Goal: Find specific page/section: Find specific page/section

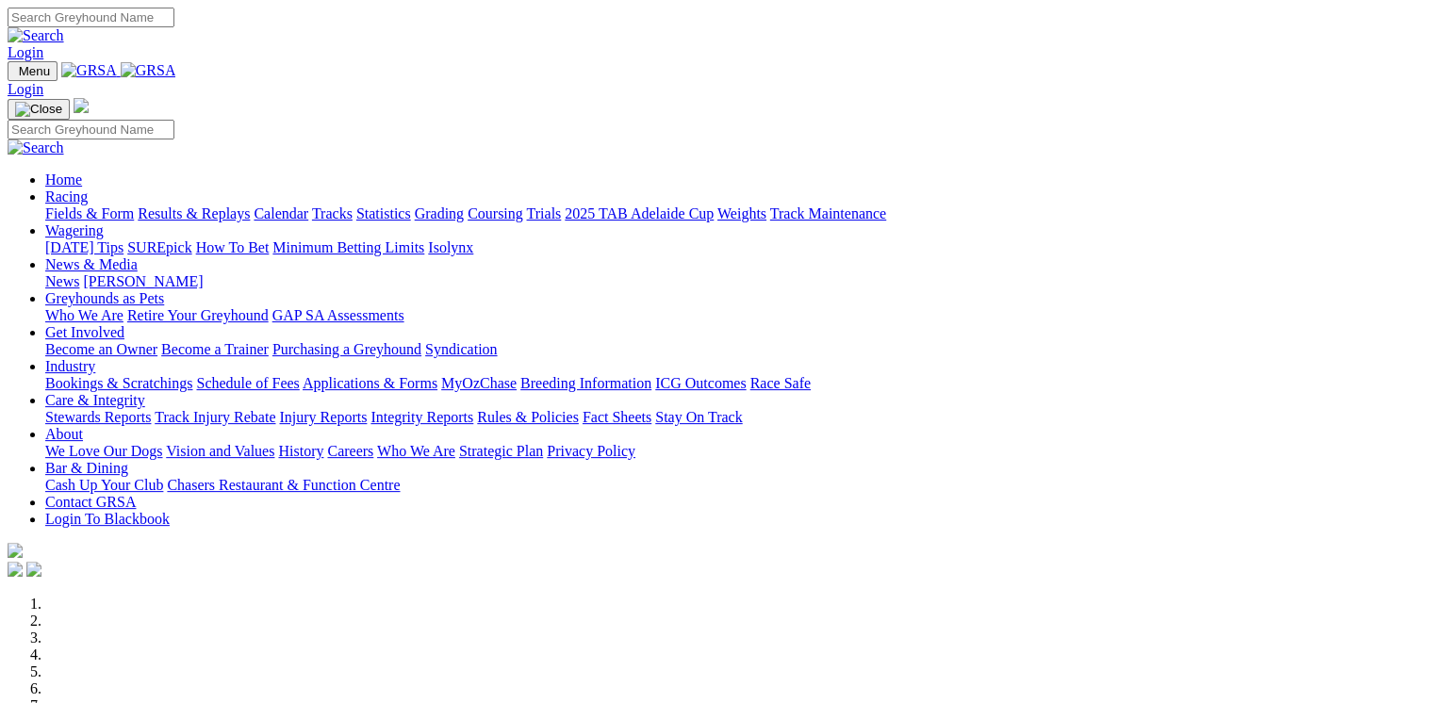
click at [88, 189] on link "Racing" at bounding box center [66, 197] width 42 height 16
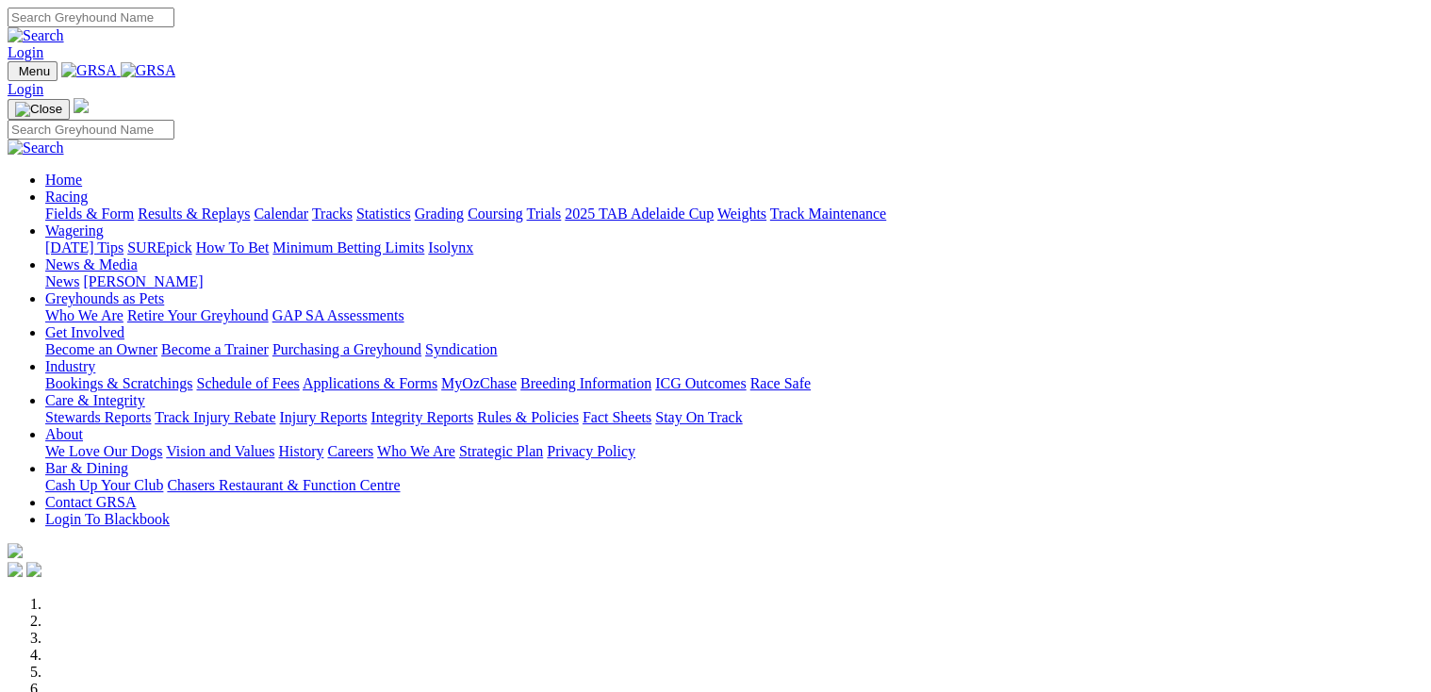
click at [308, 206] on link "Calendar" at bounding box center [281, 214] width 55 height 16
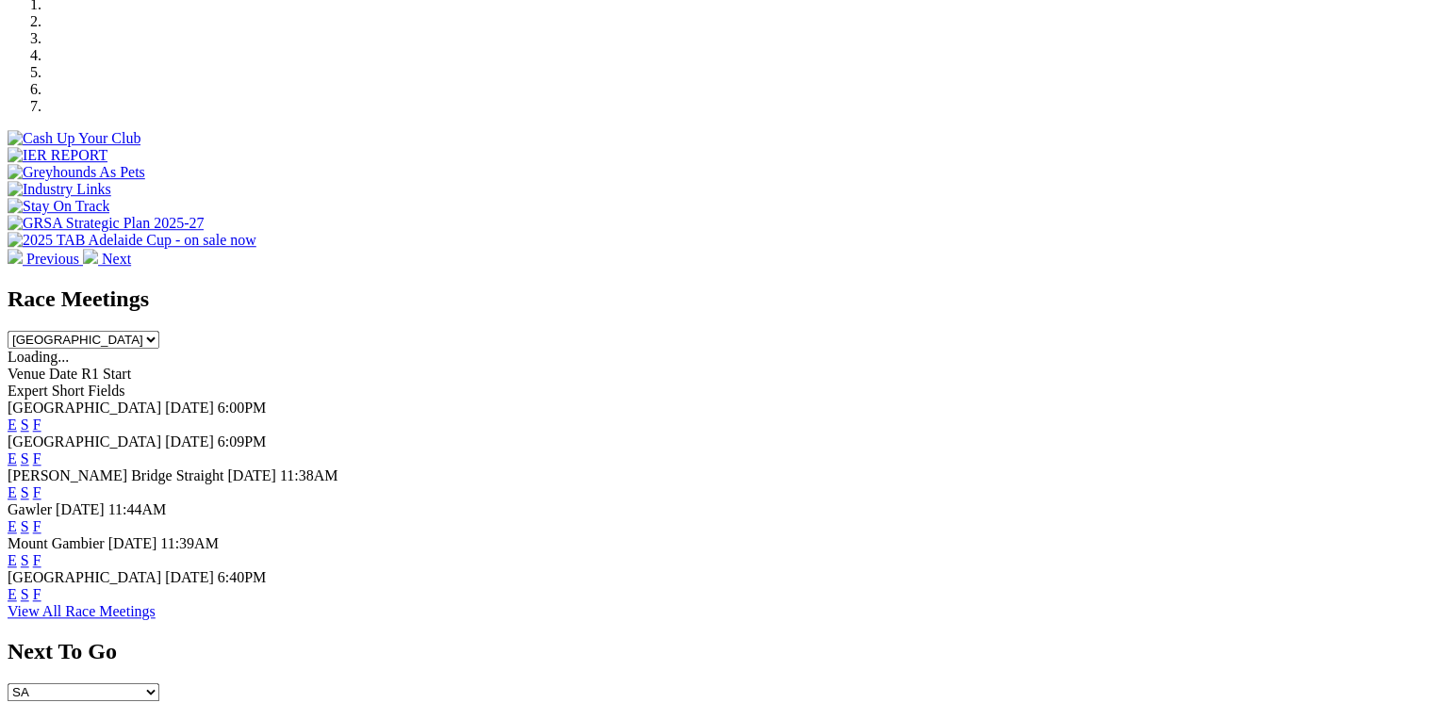
scroll to position [603, 0]
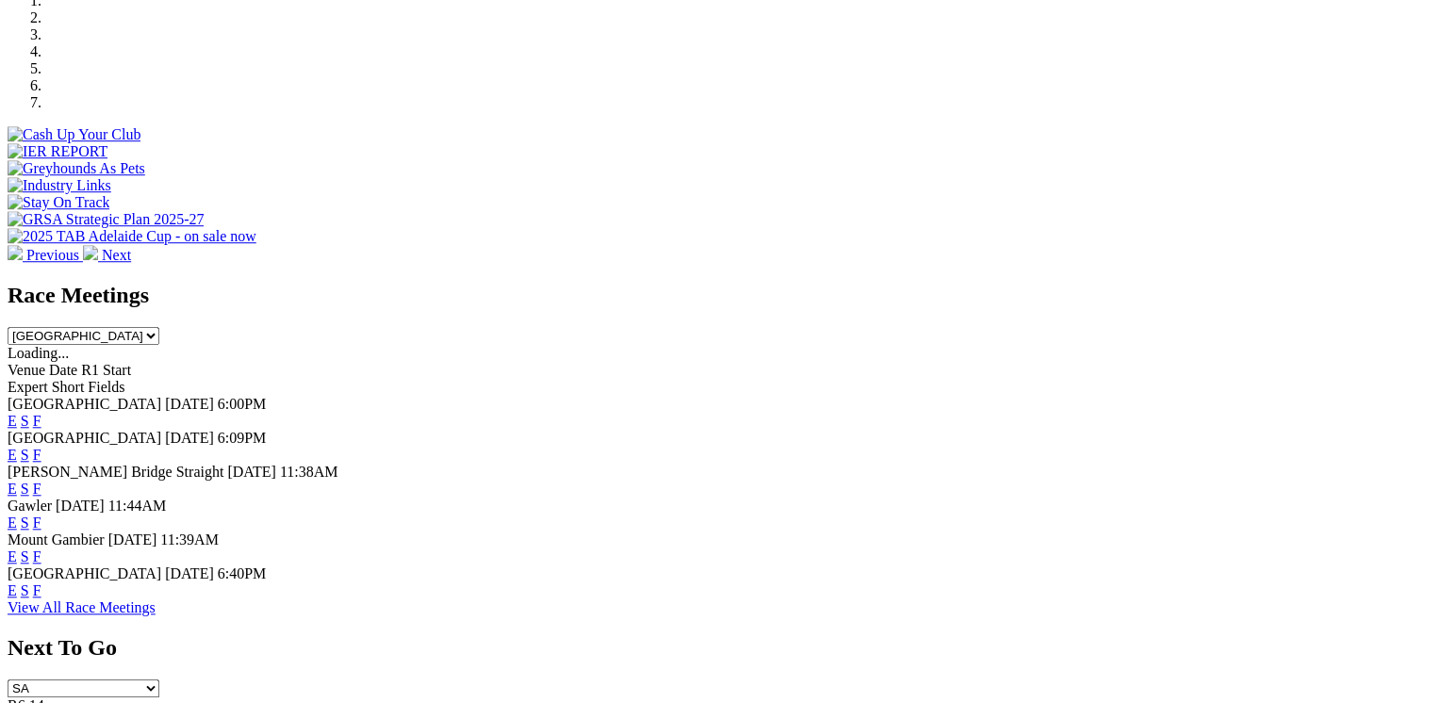
click at [41, 549] on link "F" at bounding box center [37, 557] width 8 height 16
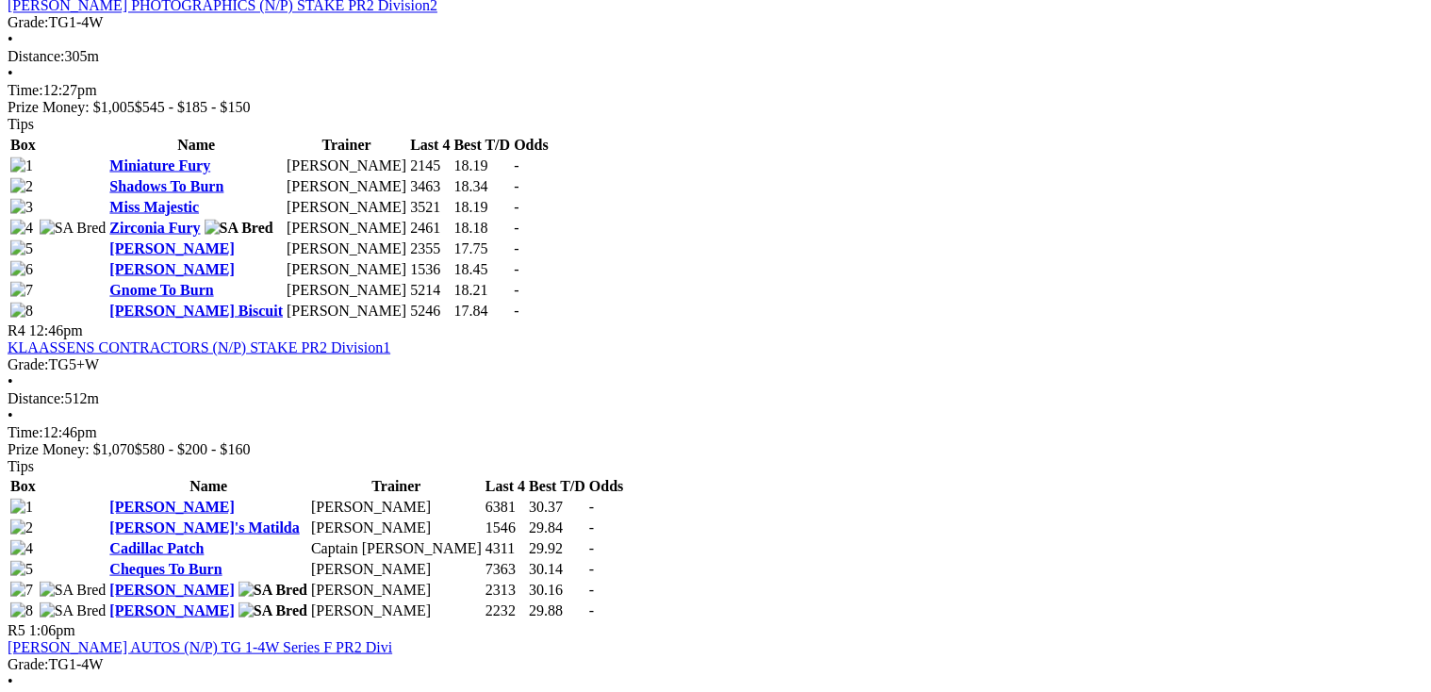
scroll to position [1659, 0]
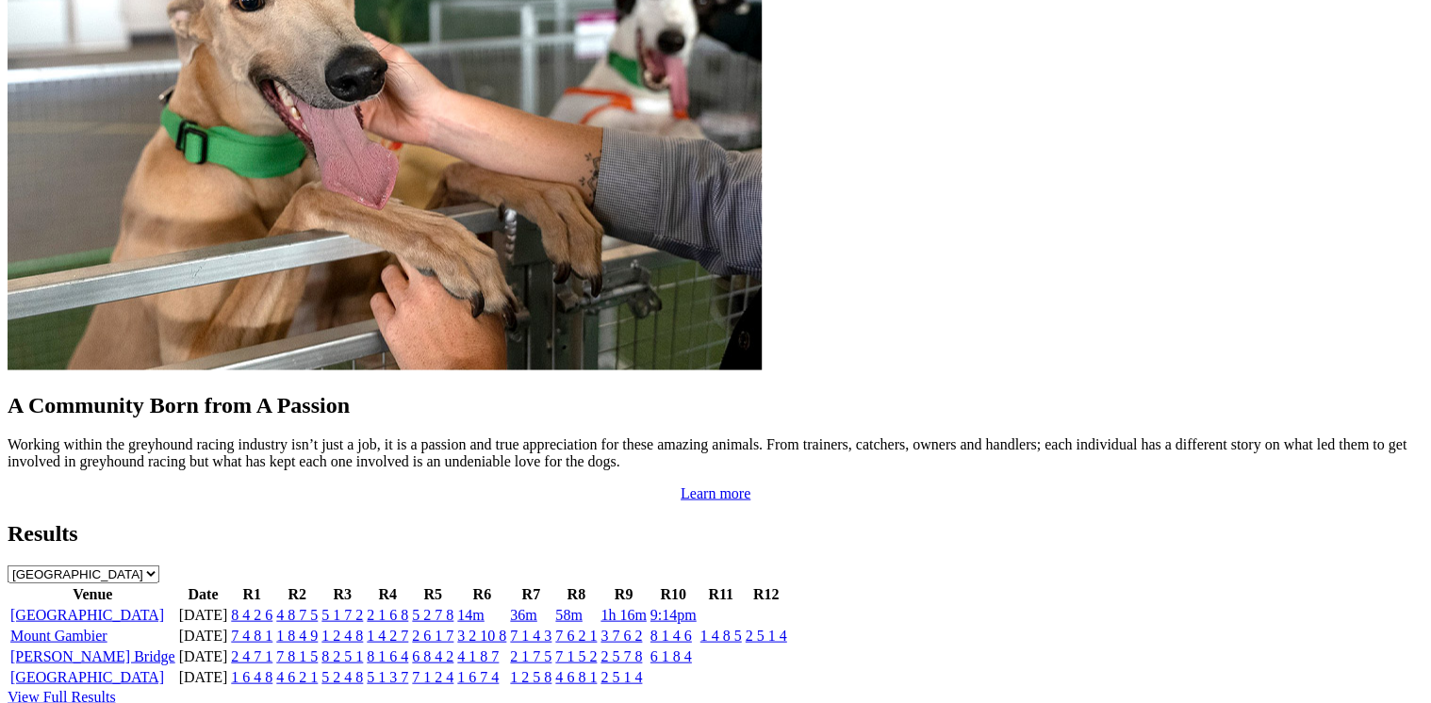
scroll to position [1508, 0]
